Goal: Task Accomplishment & Management: Manage account settings

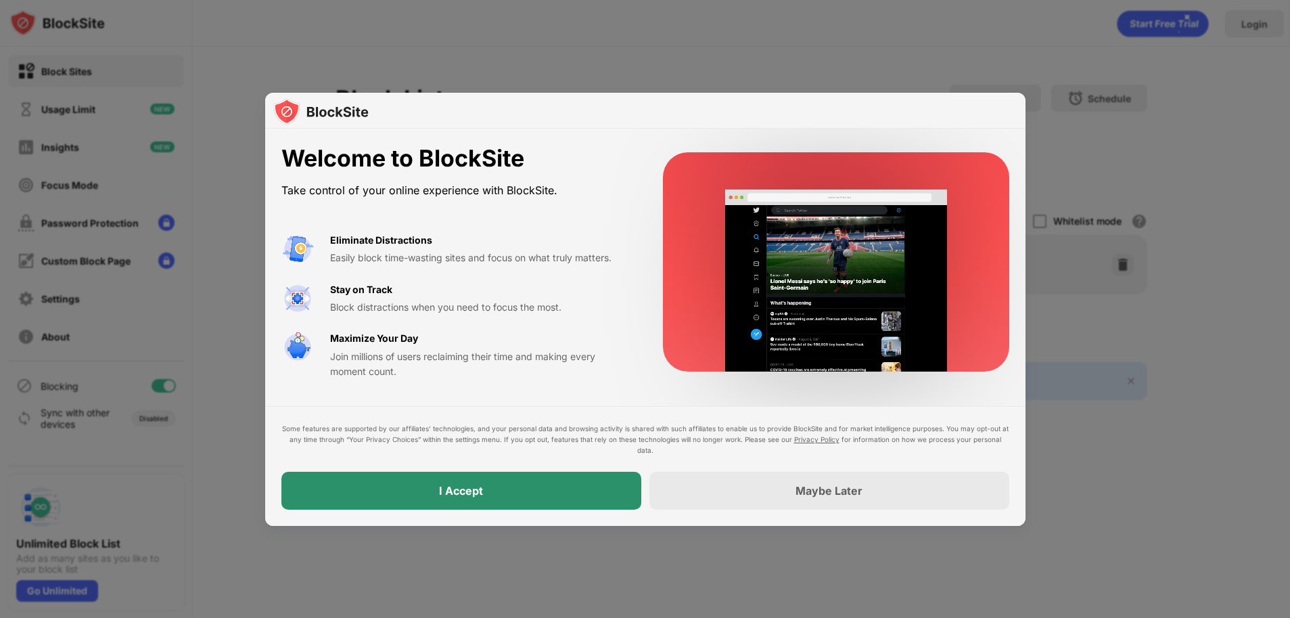
click at [517, 490] on div "I Accept" at bounding box center [461, 490] width 360 height 38
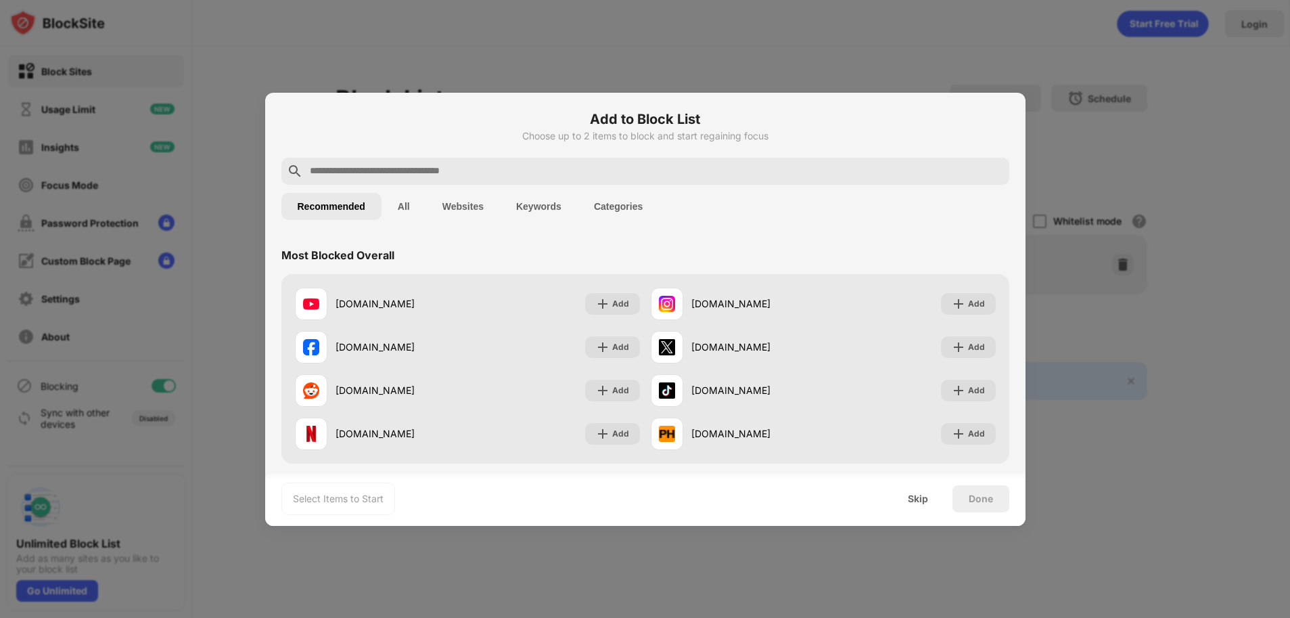
click at [485, 164] on input "text" at bounding box center [655, 171] width 695 height 16
paste input "**********"
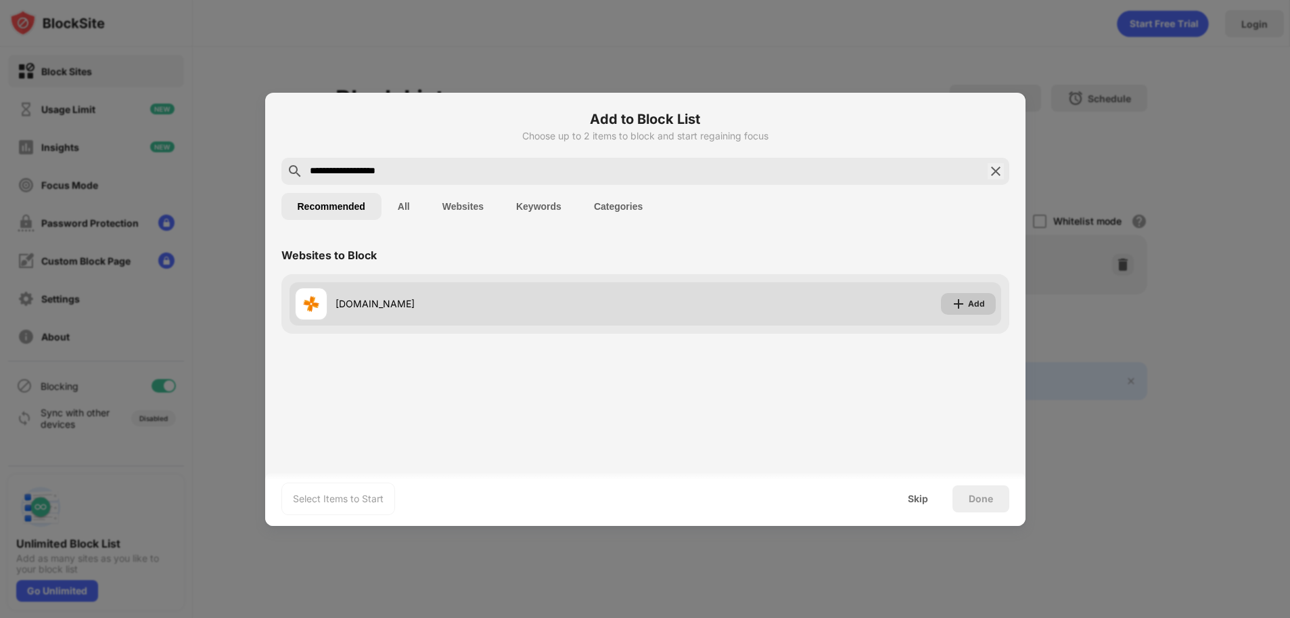
type input "**********"
click at [972, 301] on div "Add" at bounding box center [976, 304] width 17 height 14
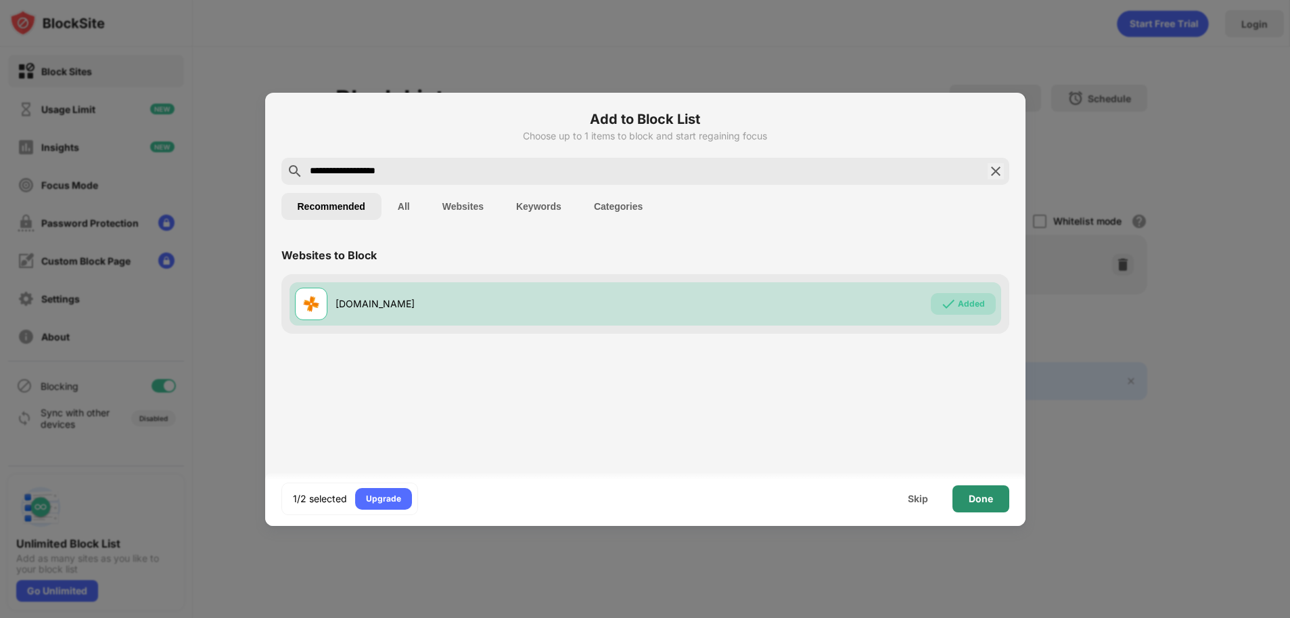
click at [976, 496] on div "Done" at bounding box center [981, 498] width 24 height 11
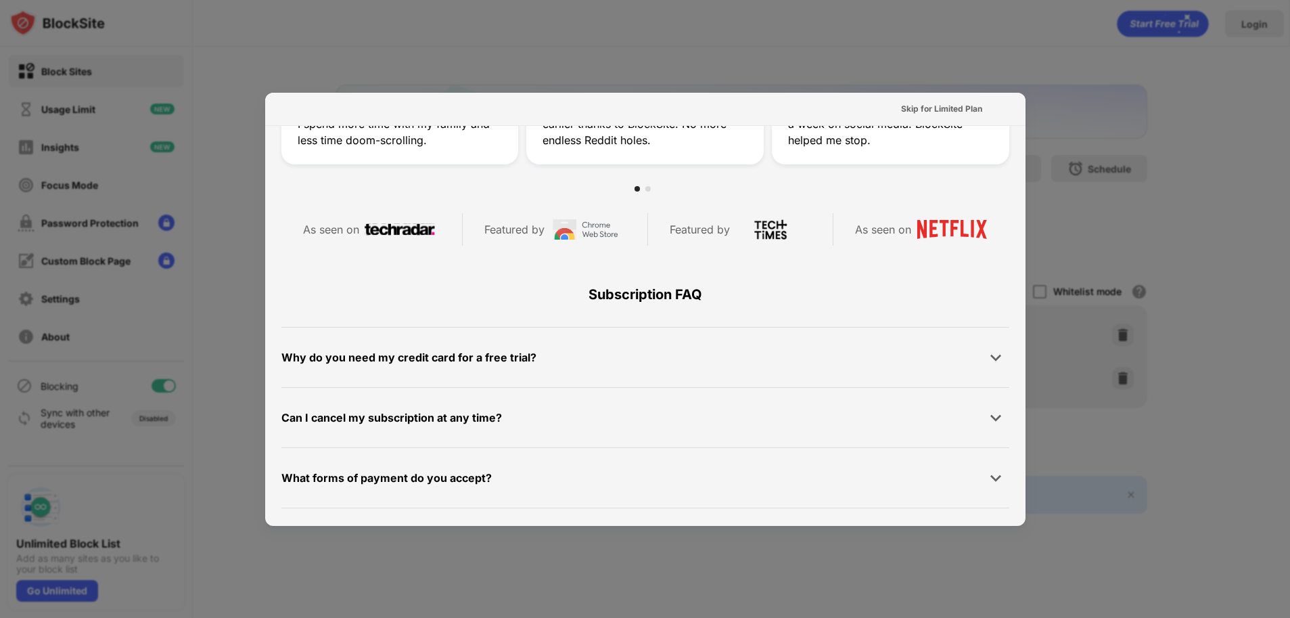
scroll to position [660, 0]
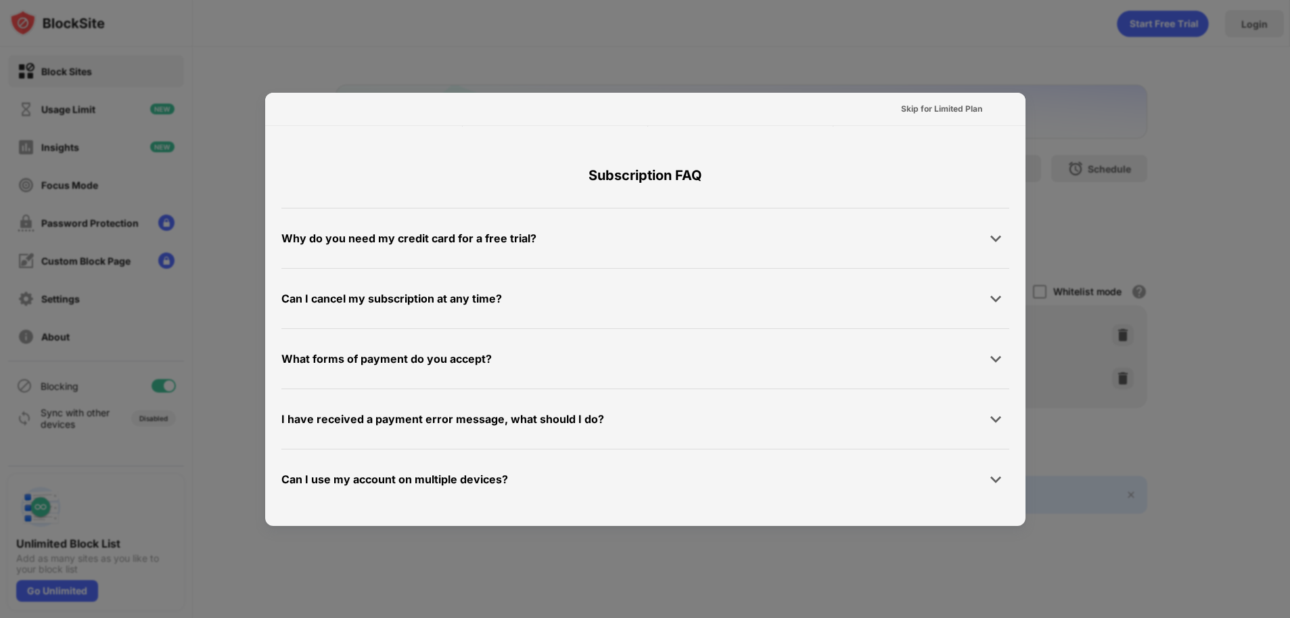
click at [996, 23] on div at bounding box center [645, 309] width 1290 height 618
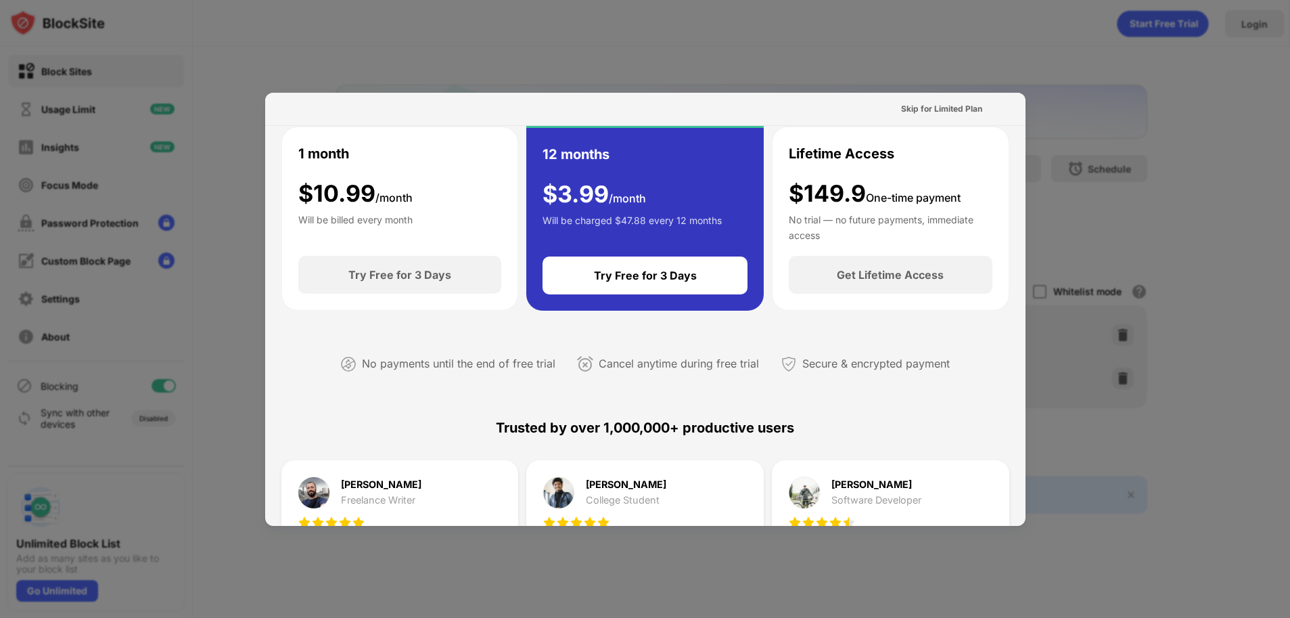
scroll to position [0, 0]
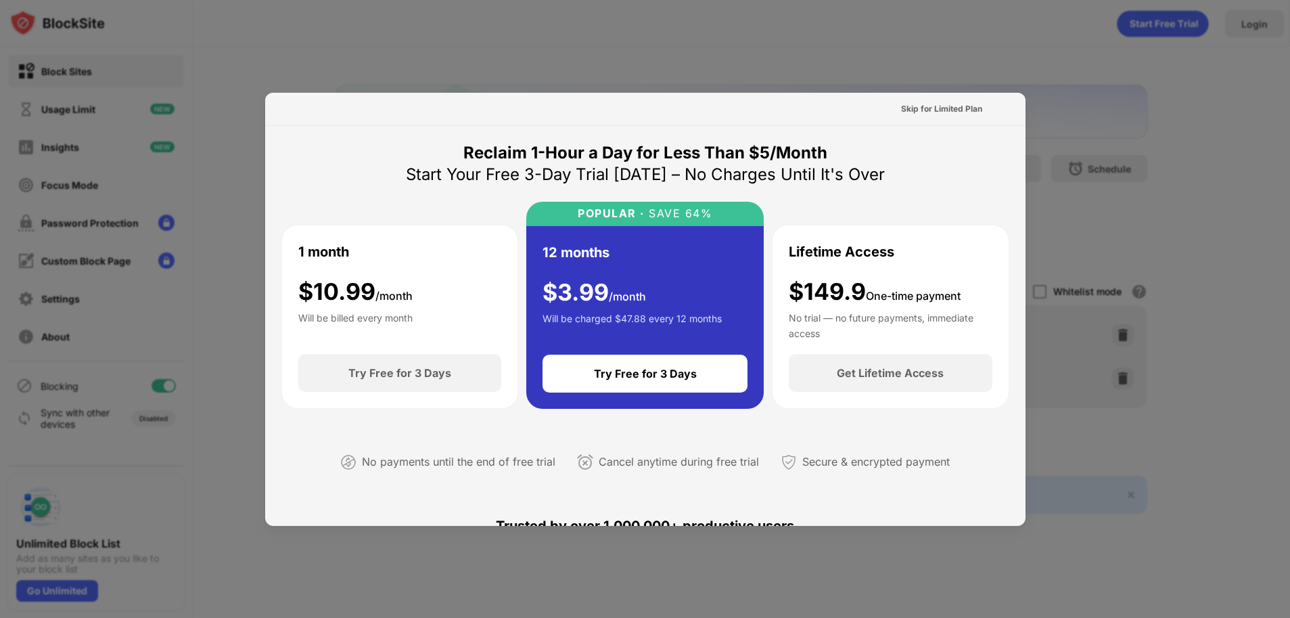
click at [981, 49] on div at bounding box center [645, 309] width 1290 height 618
click at [994, 44] on div at bounding box center [645, 309] width 1290 height 618
